Goal: Use online tool/utility: Utilize a website feature to perform a specific function

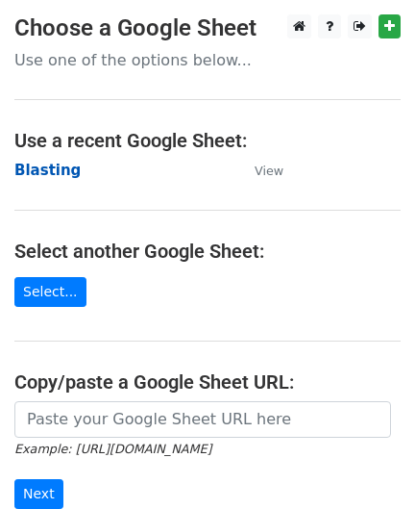
click at [52, 171] on strong "Blasting" at bounding box center [47, 170] width 66 height 17
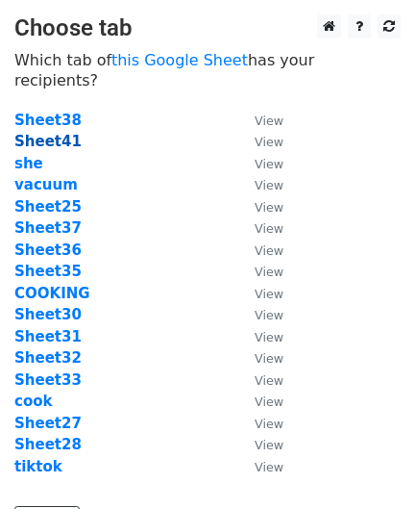
click at [38, 133] on strong "Sheet41" at bounding box center [47, 141] width 67 height 17
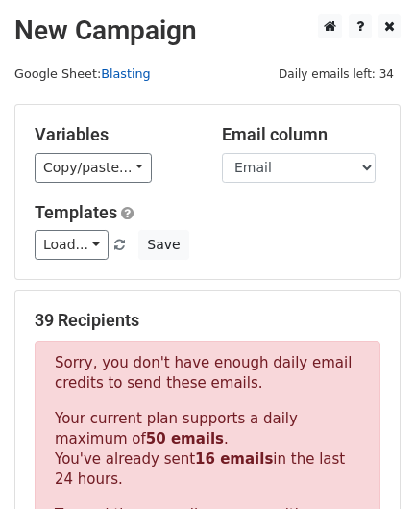
click at [108, 71] on link "Blasting" at bounding box center [125, 73] width 49 height 14
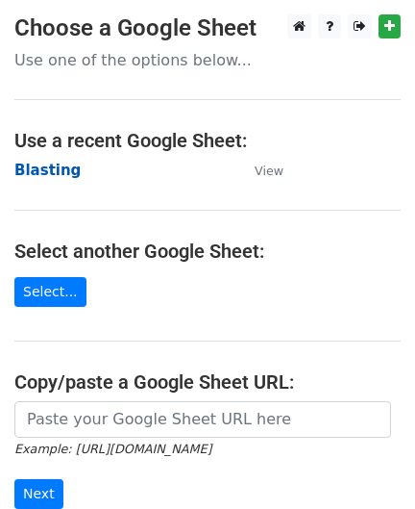
click at [46, 174] on strong "Blasting" at bounding box center [47, 170] width 66 height 17
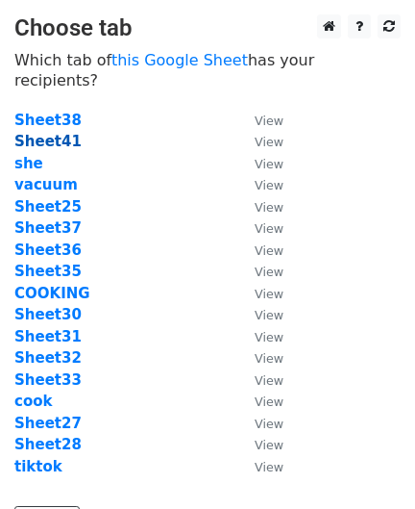
click at [37, 133] on strong "Sheet41" at bounding box center [47, 141] width 67 height 17
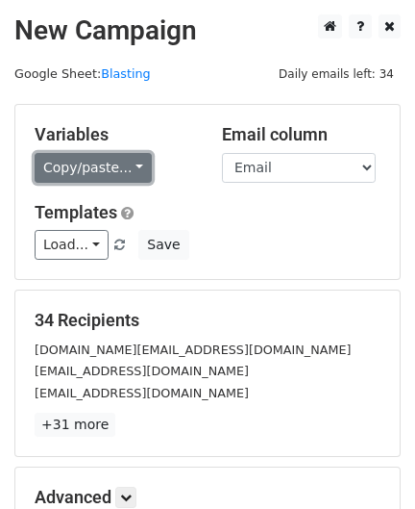
click at [62, 164] on link "Copy/paste..." at bounding box center [93, 168] width 117 height 30
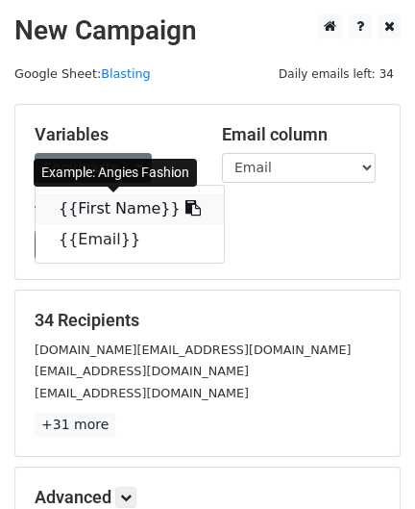
click at [75, 199] on link "{{First Name}}" at bounding box center [130, 208] width 189 height 31
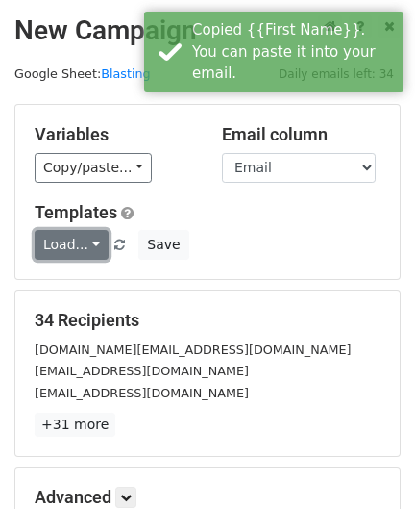
click at [72, 248] on link "Load..." at bounding box center [72, 245] width 74 height 30
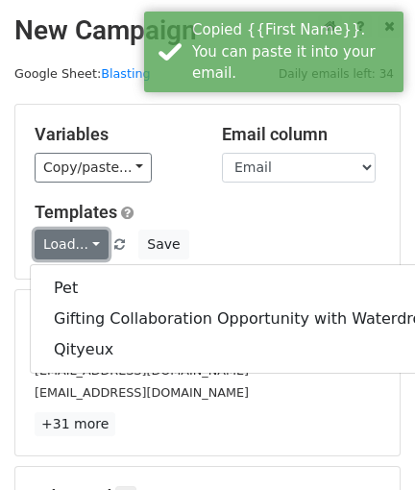
click at [84, 247] on link "Load..." at bounding box center [72, 245] width 74 height 30
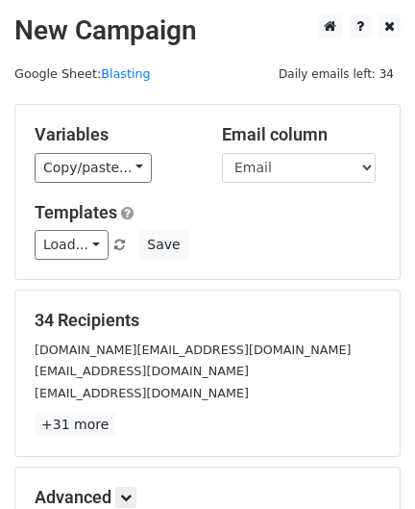
scroll to position [238, 0]
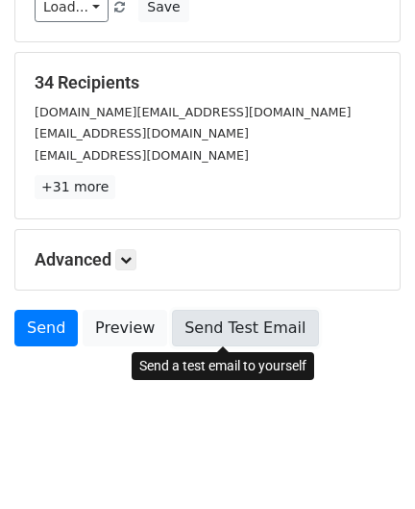
click at [195, 324] on link "Send Test Email" at bounding box center [245, 328] width 146 height 37
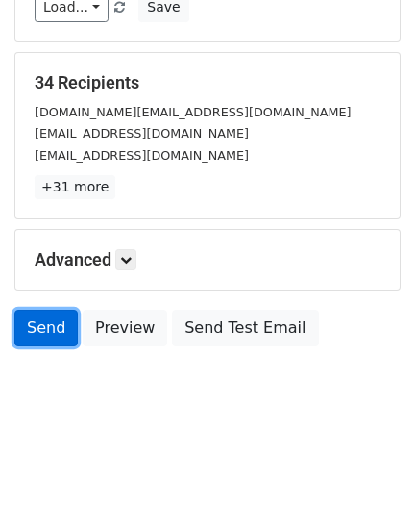
click at [43, 338] on link "Send" at bounding box center [45, 328] width 63 height 37
